Goal: Transaction & Acquisition: Purchase product/service

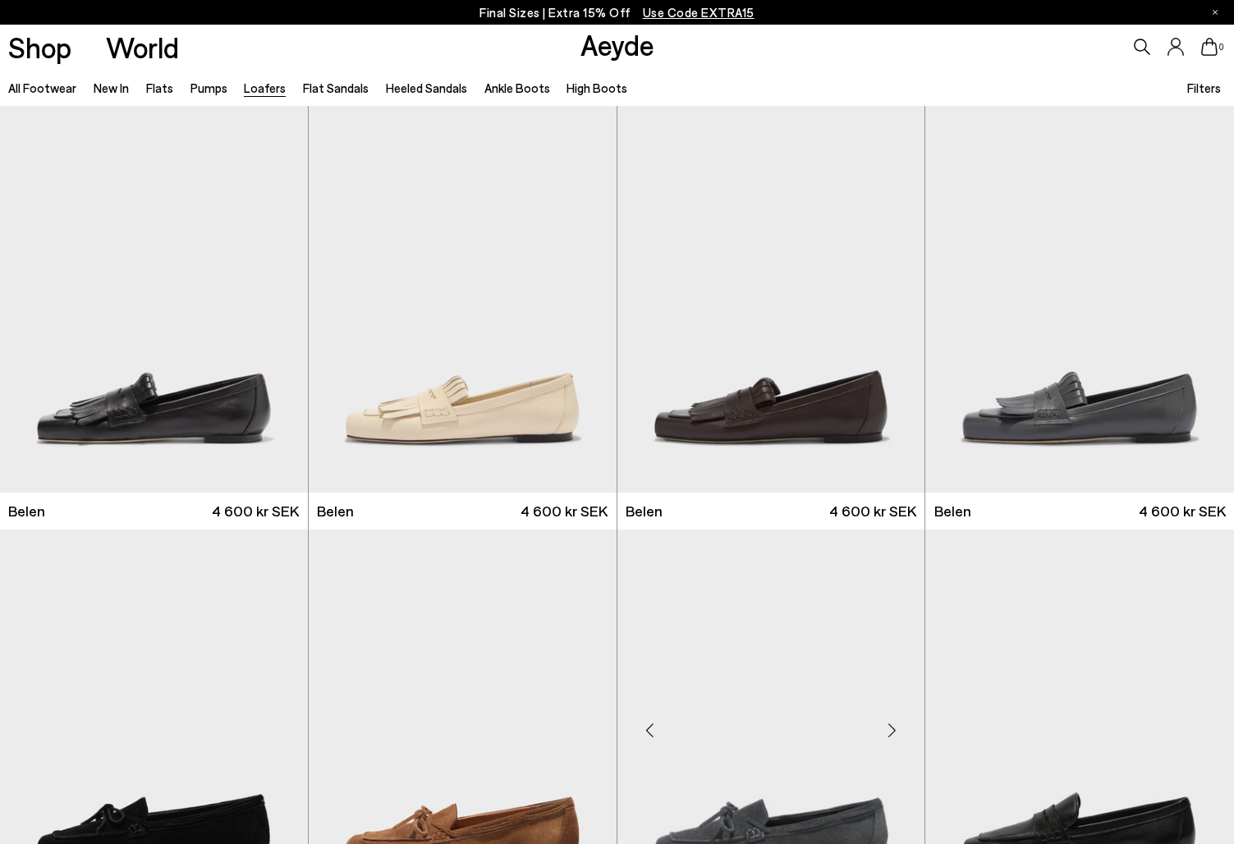
click at [797, 666] on img "1 / 6" at bounding box center [771, 722] width 308 height 387
click at [527, 414] on img "1 / 6" at bounding box center [463, 299] width 308 height 387
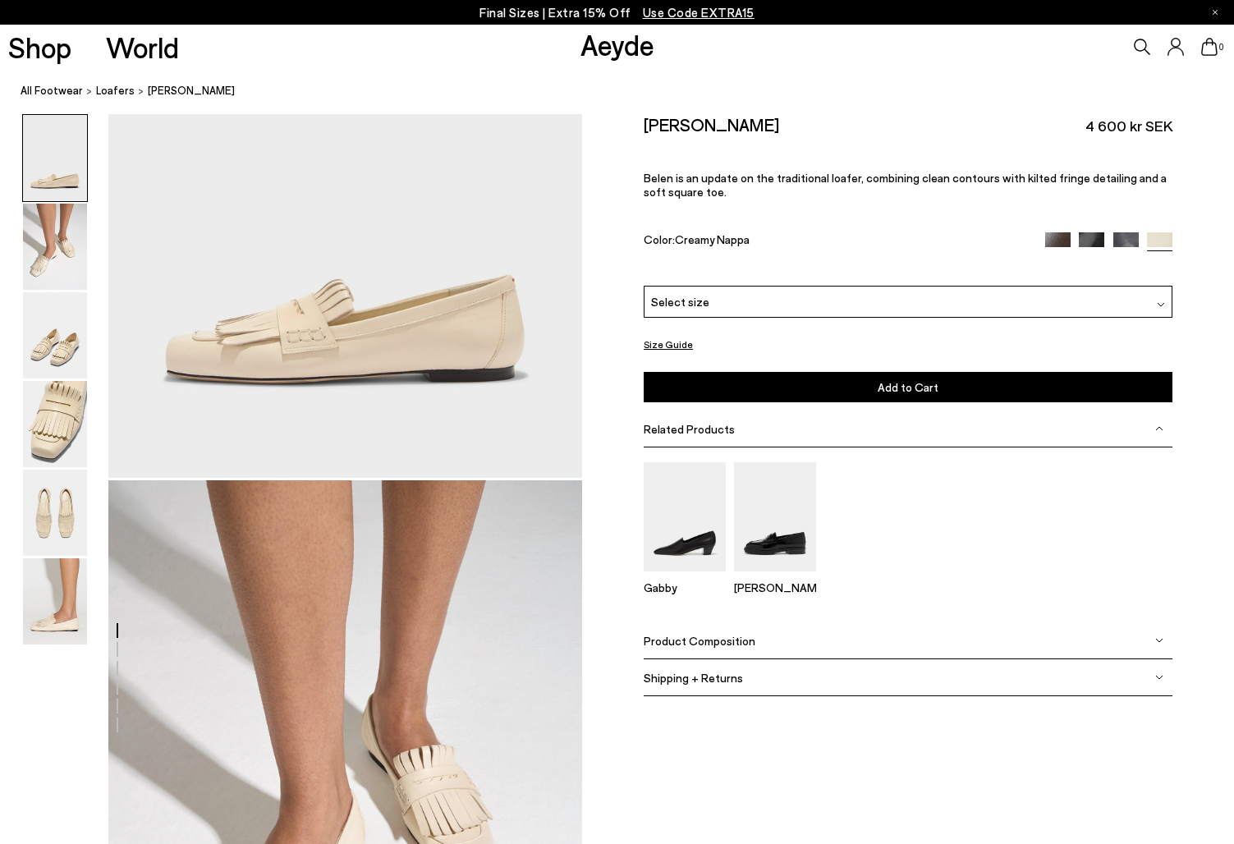
scroll to position [246, 0]
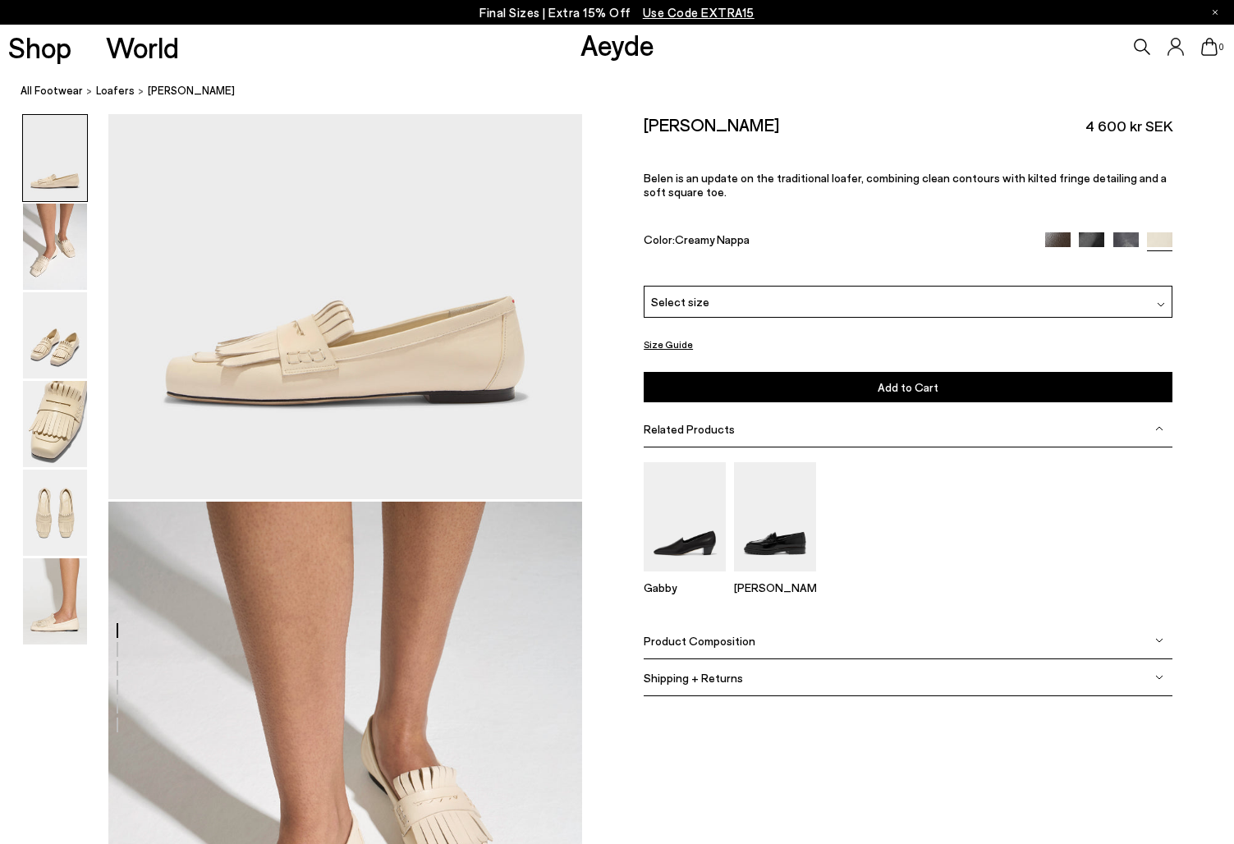
click at [1060, 240] on img at bounding box center [1057, 244] width 25 height 25
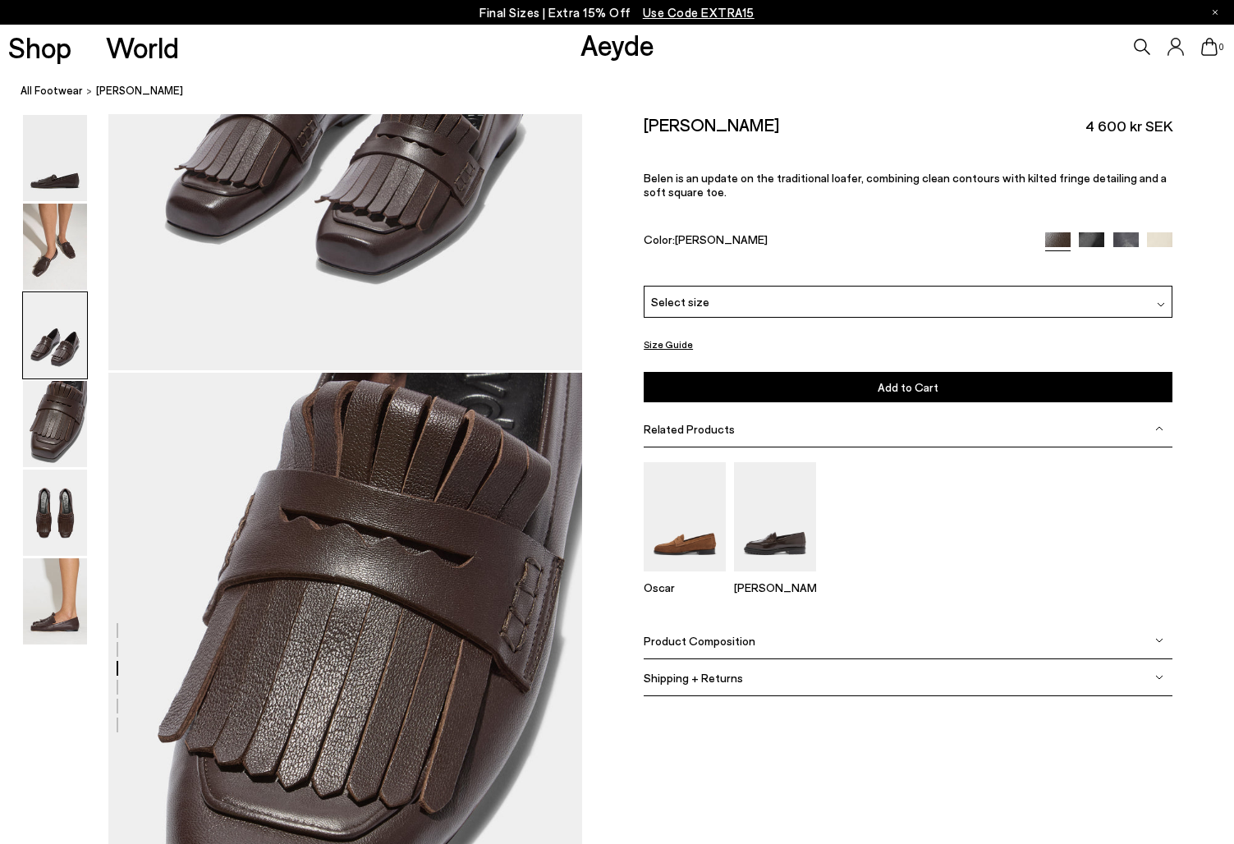
scroll to position [1395, 0]
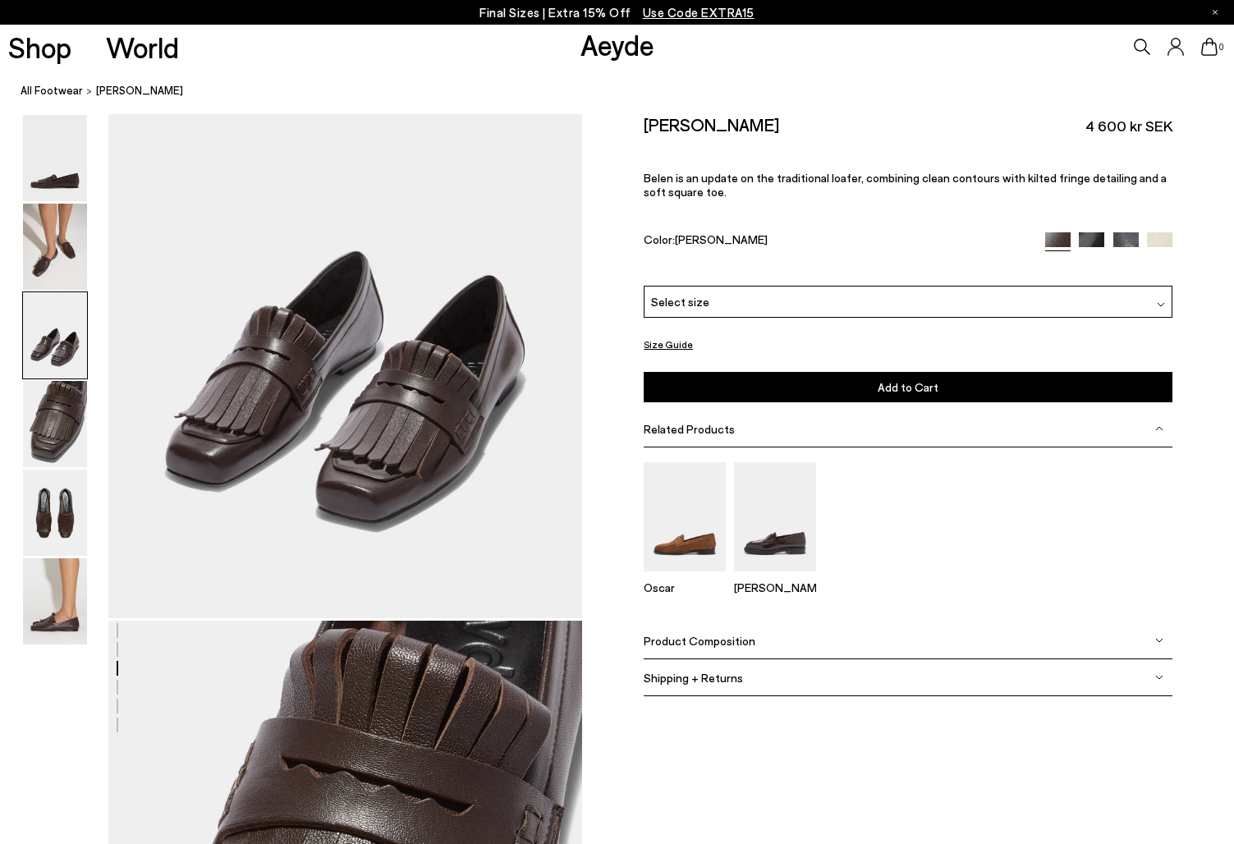
click at [1129, 241] on img at bounding box center [1125, 244] width 25 height 25
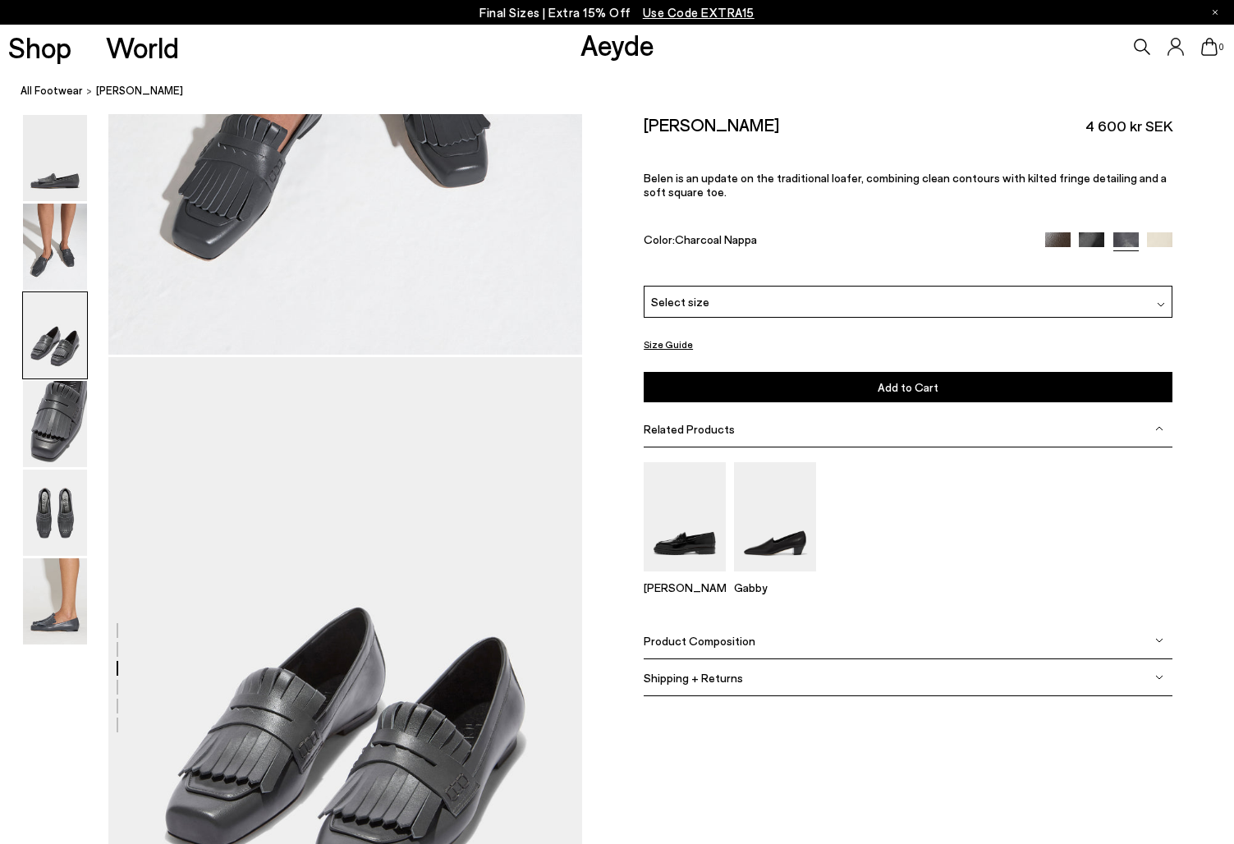
scroll to position [739, 0]
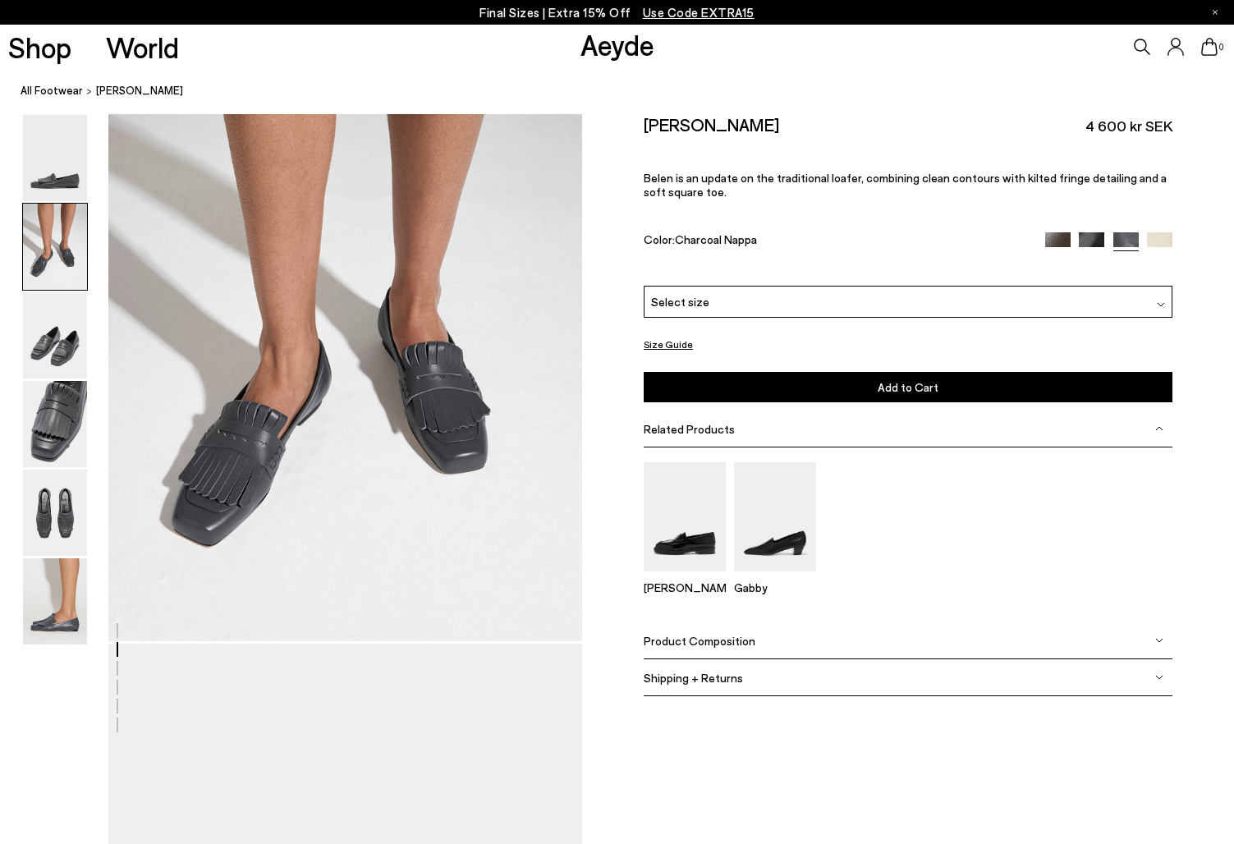
click at [1090, 236] on img at bounding box center [1090, 244] width 25 height 25
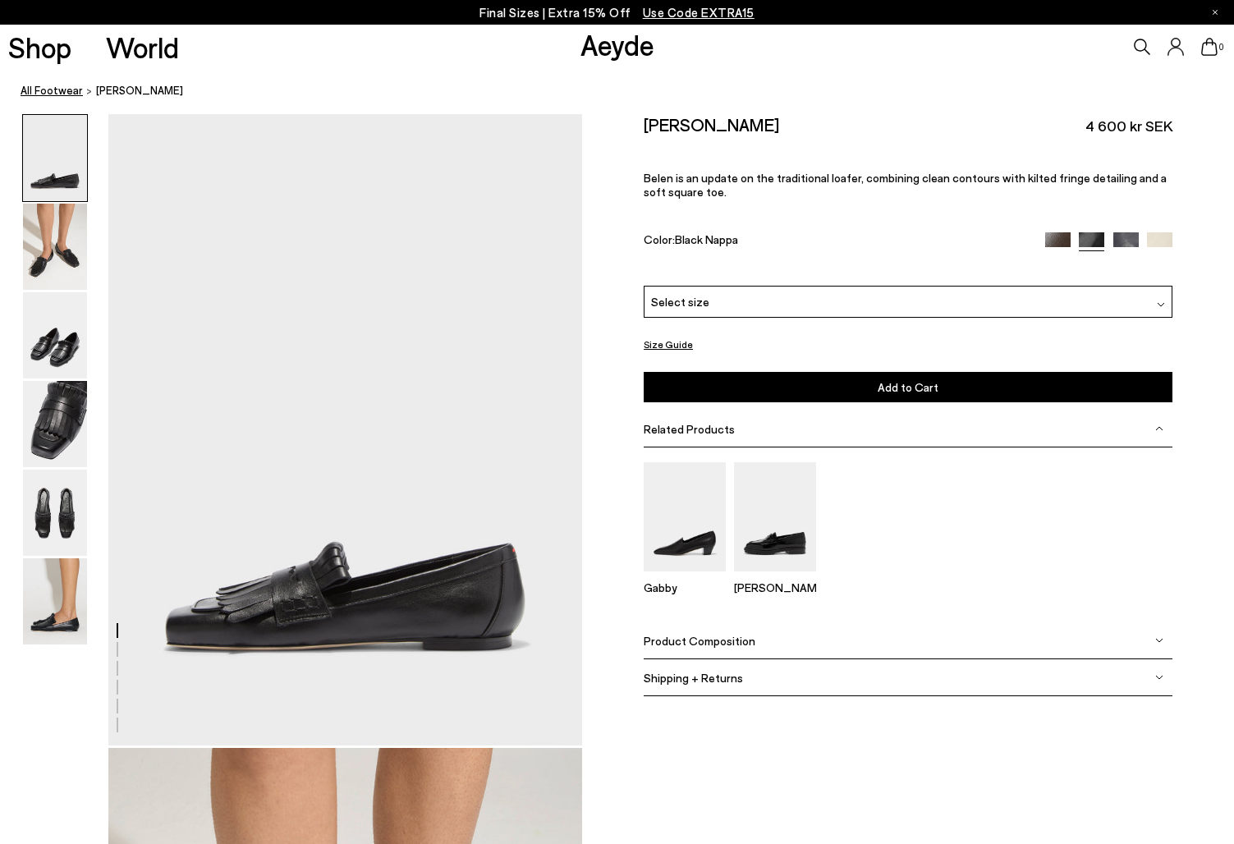
click at [61, 94] on link "All Footwear" at bounding box center [52, 90] width 62 height 17
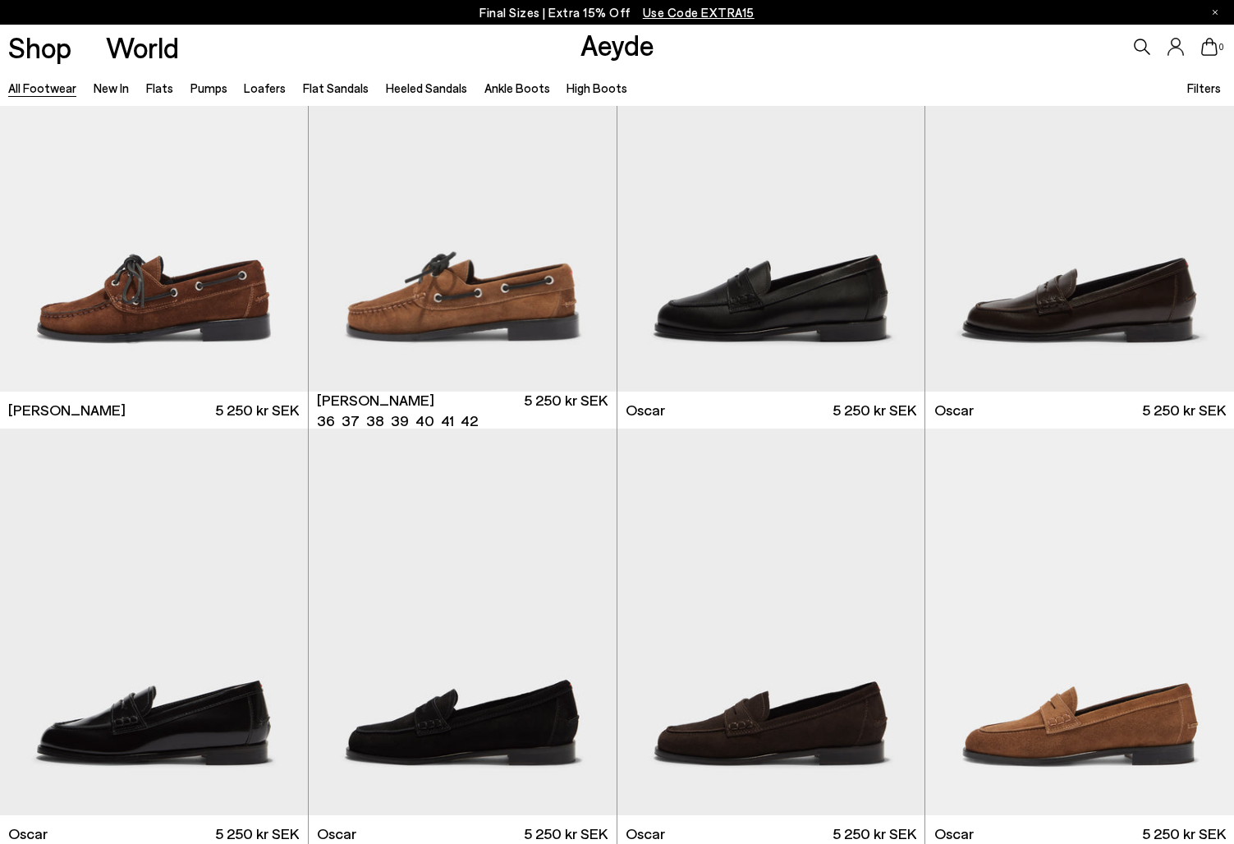
scroll to position [1806, 0]
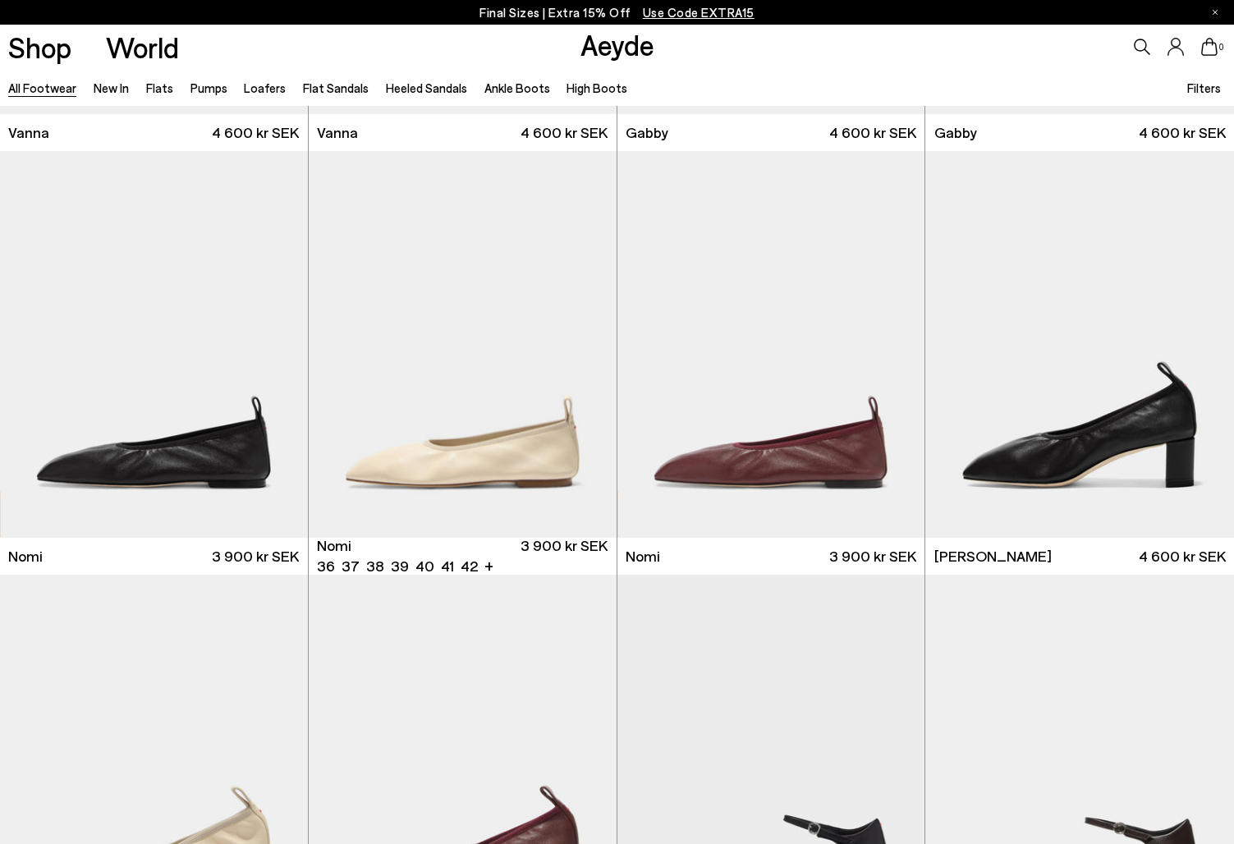
scroll to position [3776, 0]
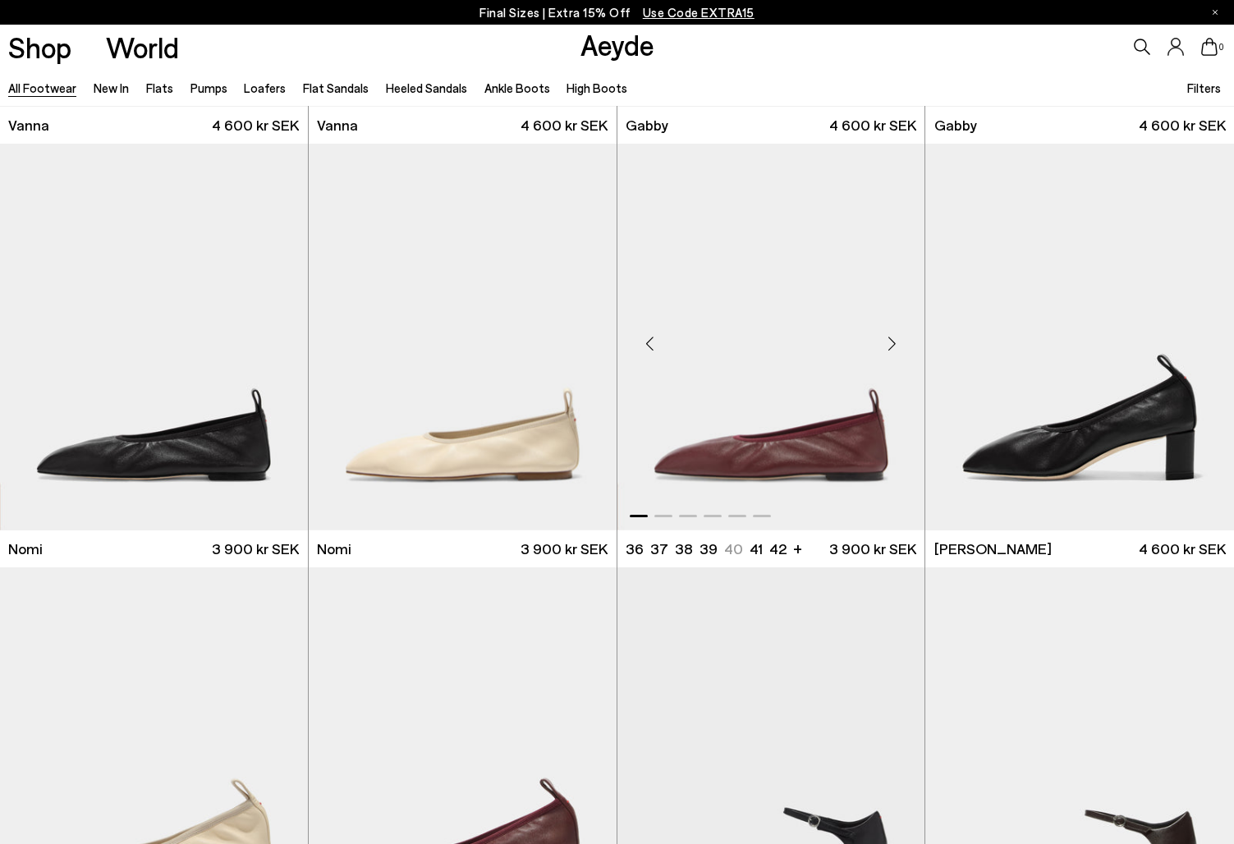
click at [785, 444] on img "1 / 6" at bounding box center [771, 337] width 308 height 387
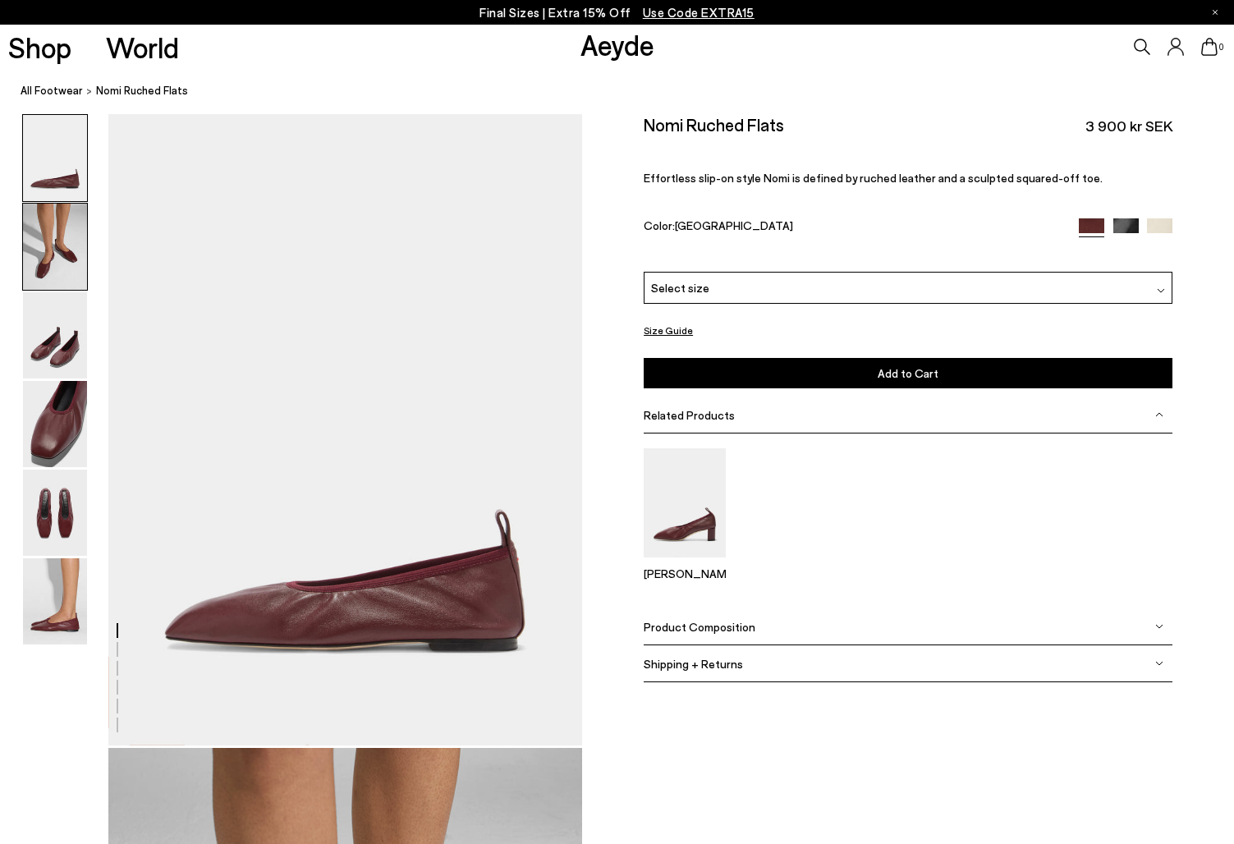
click at [44, 266] on img at bounding box center [55, 247] width 64 height 86
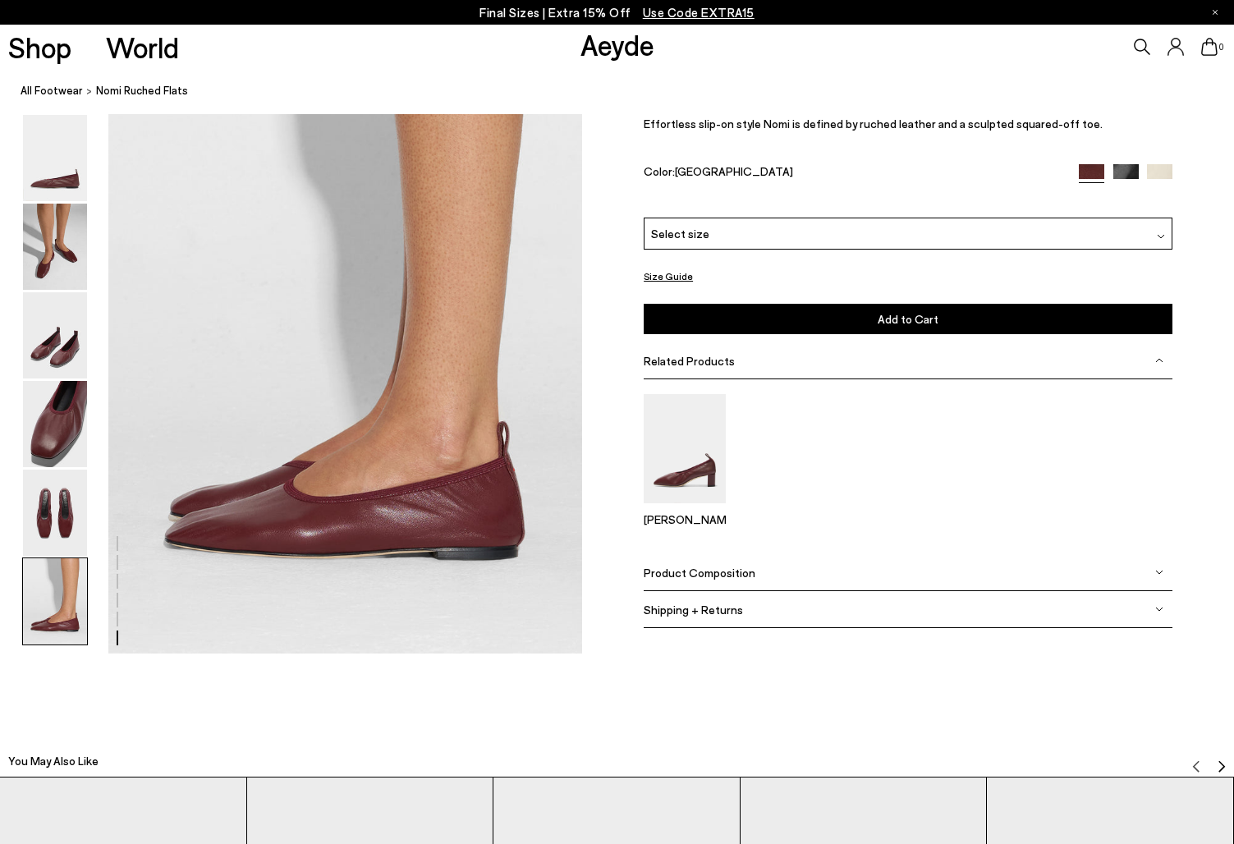
scroll to position [2933, 0]
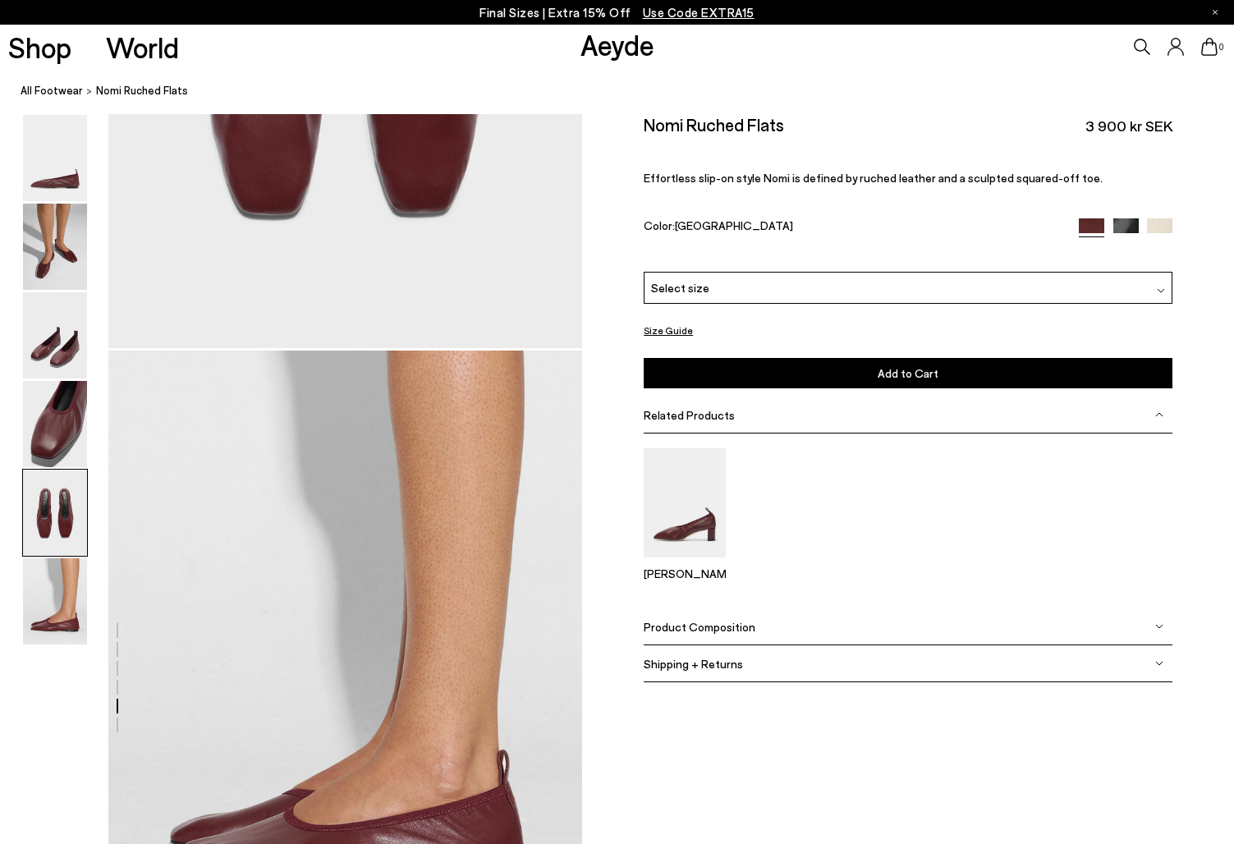
click at [854, 281] on div "Select size" at bounding box center [907, 287] width 529 height 32
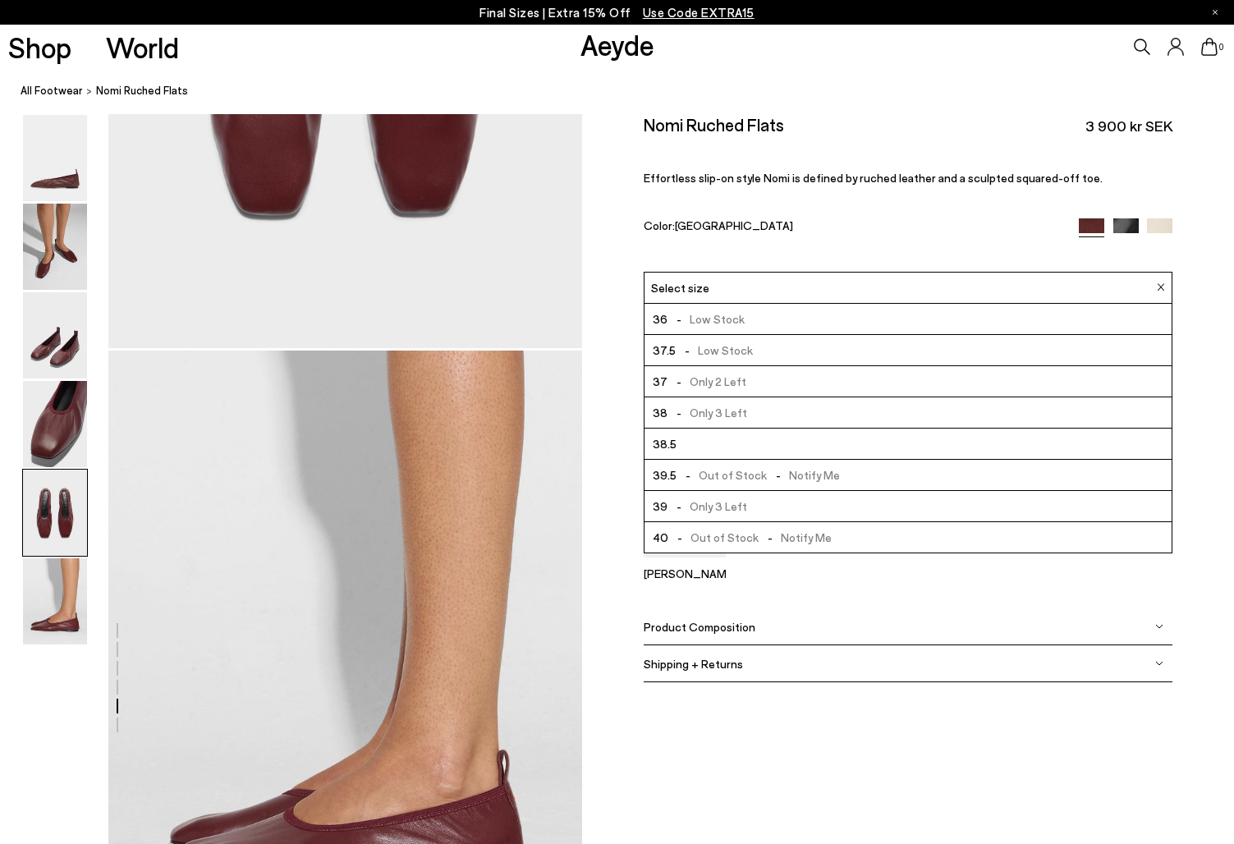
click at [808, 253] on div "Nomi Ruched Flats 3 900 kr SEK Effortless slip-on style Nomi is defined by ruch…" at bounding box center [907, 192] width 529 height 157
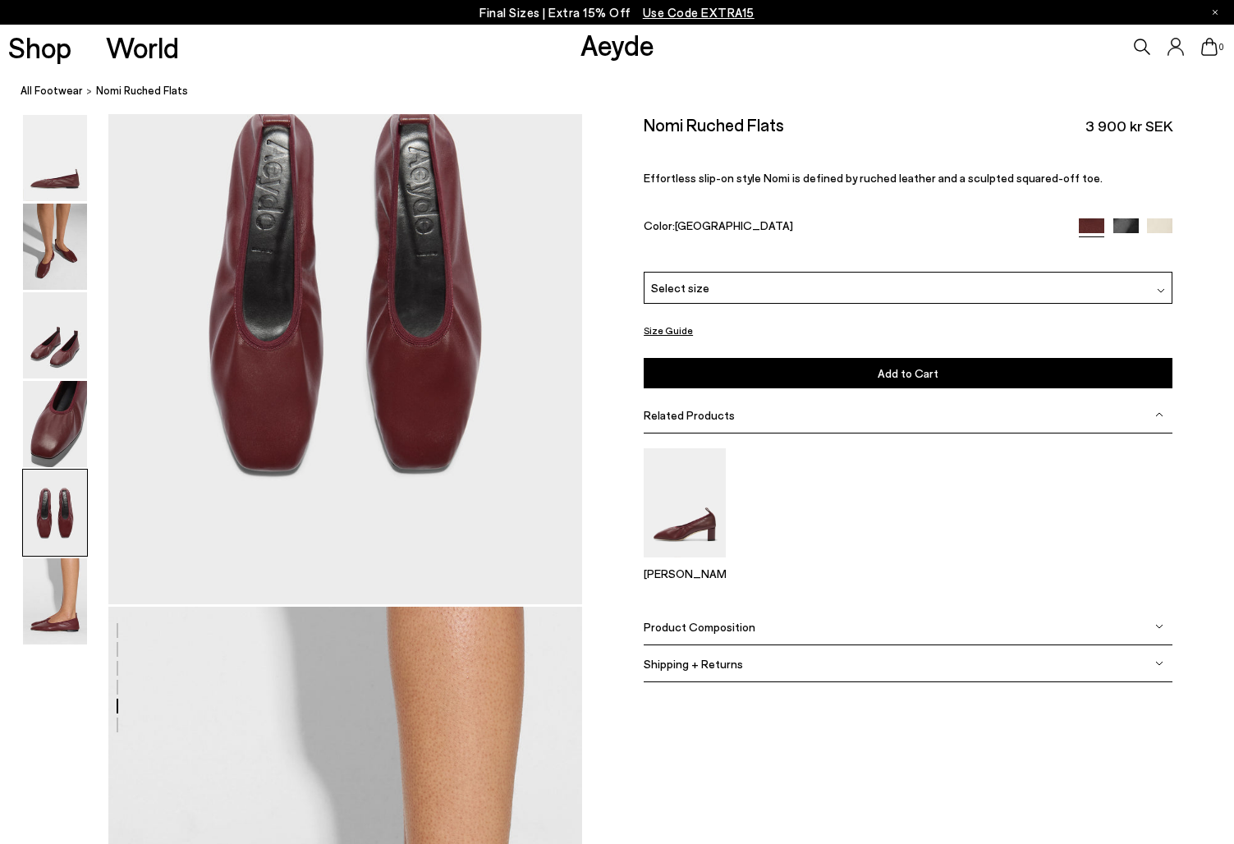
scroll to position [2521, 0]
